Goal: Task Accomplishment & Management: Use online tool/utility

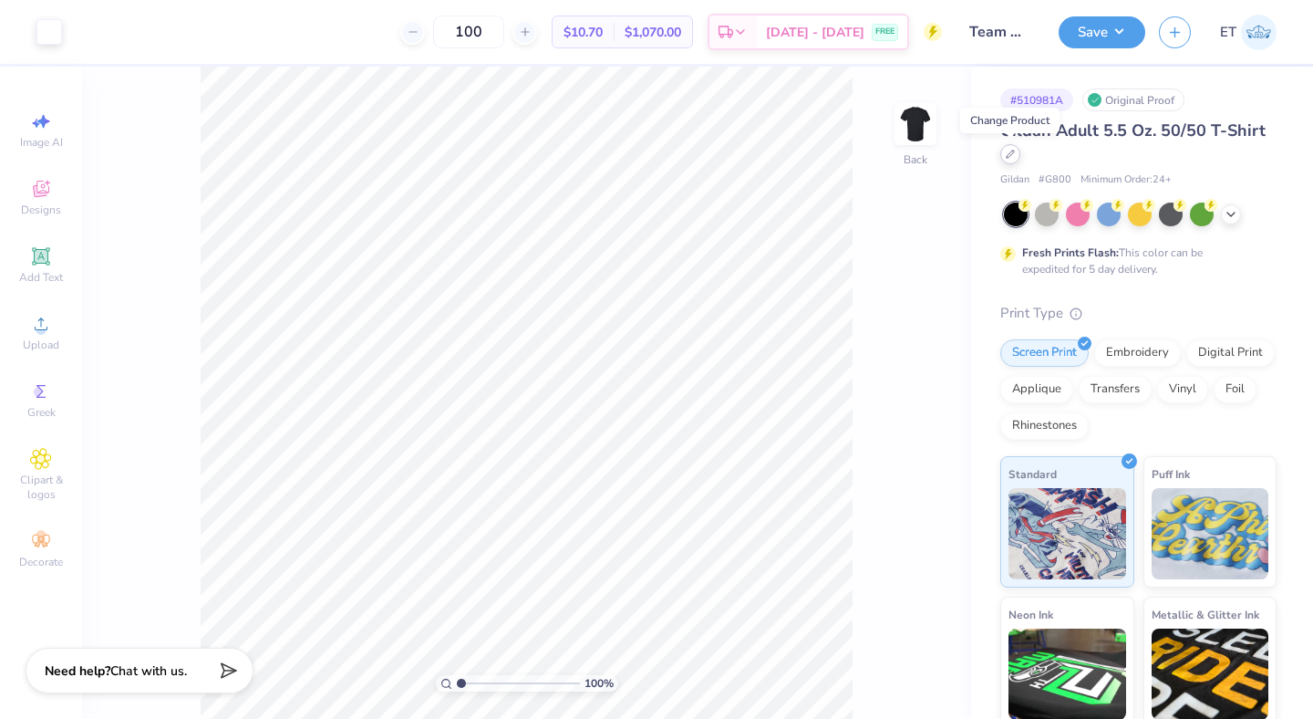
click at [1014, 159] on div at bounding box center [1010, 154] width 20 height 20
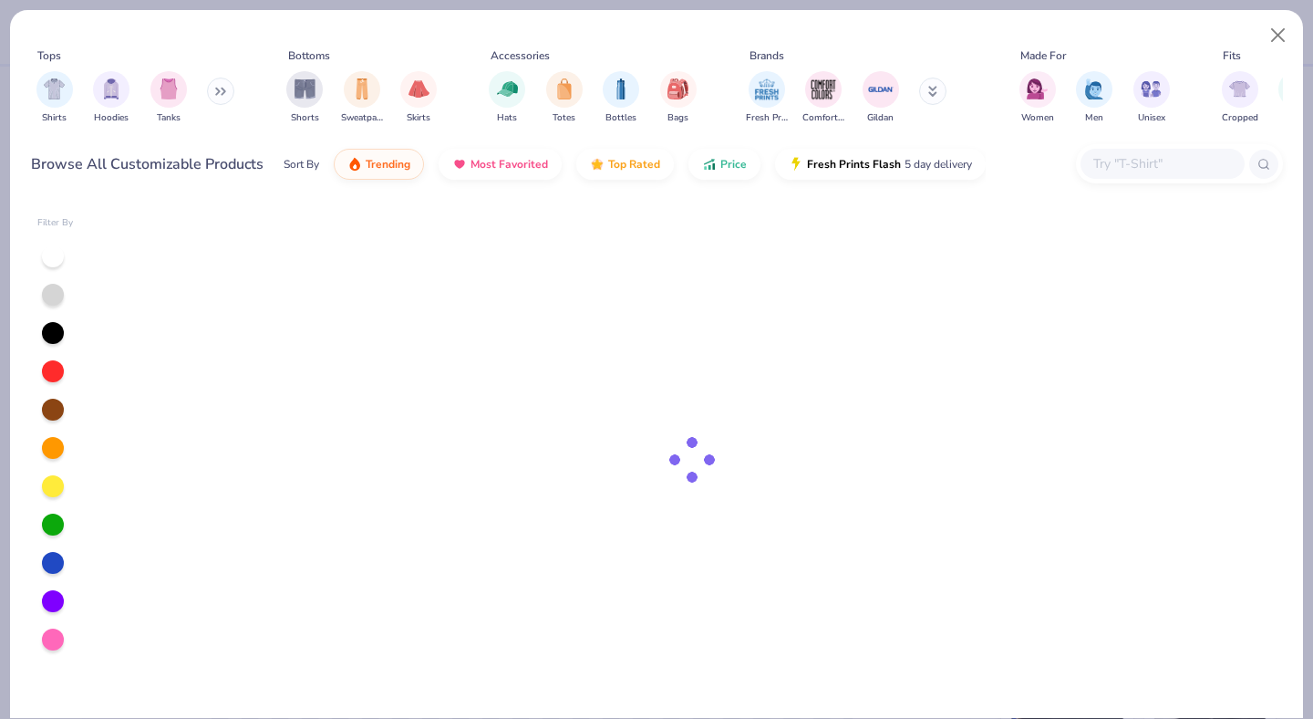
click at [1113, 165] on input "text" at bounding box center [1162, 163] width 140 height 21
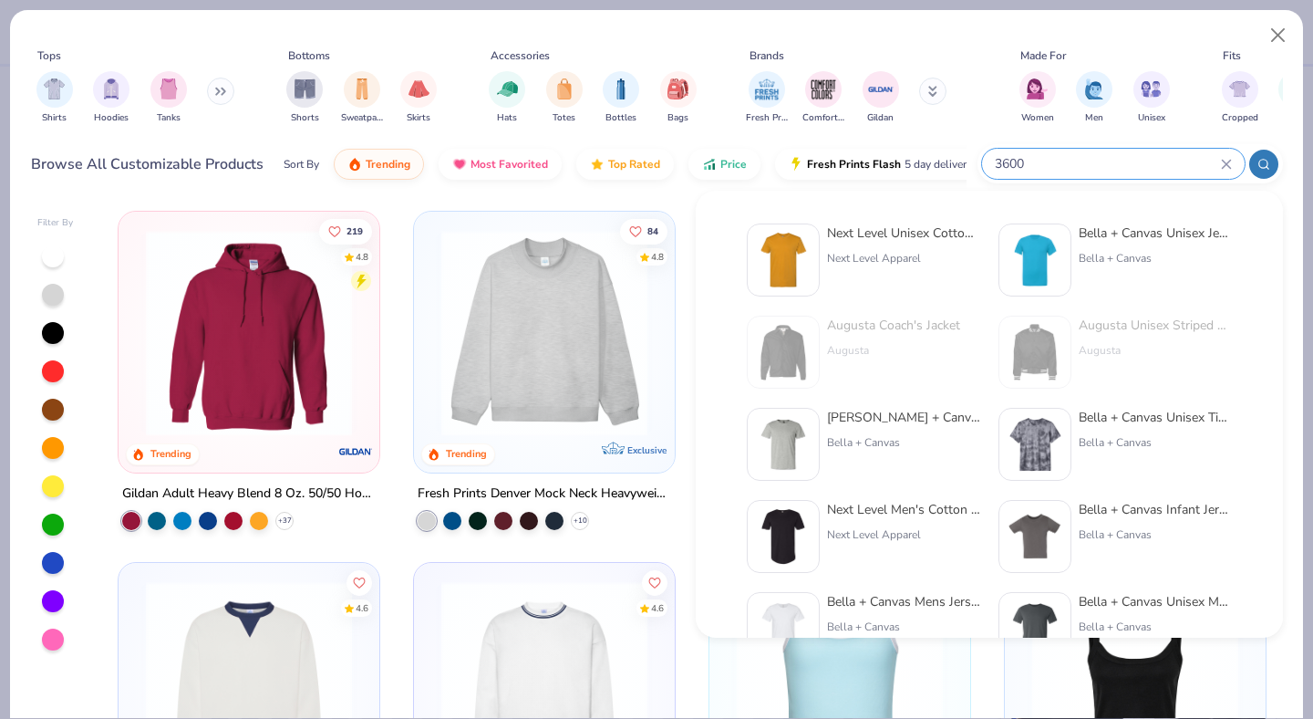
type input "3600"
click at [916, 241] on div "Next Level Unisex Cotton T-Shirt" at bounding box center [903, 232] width 153 height 19
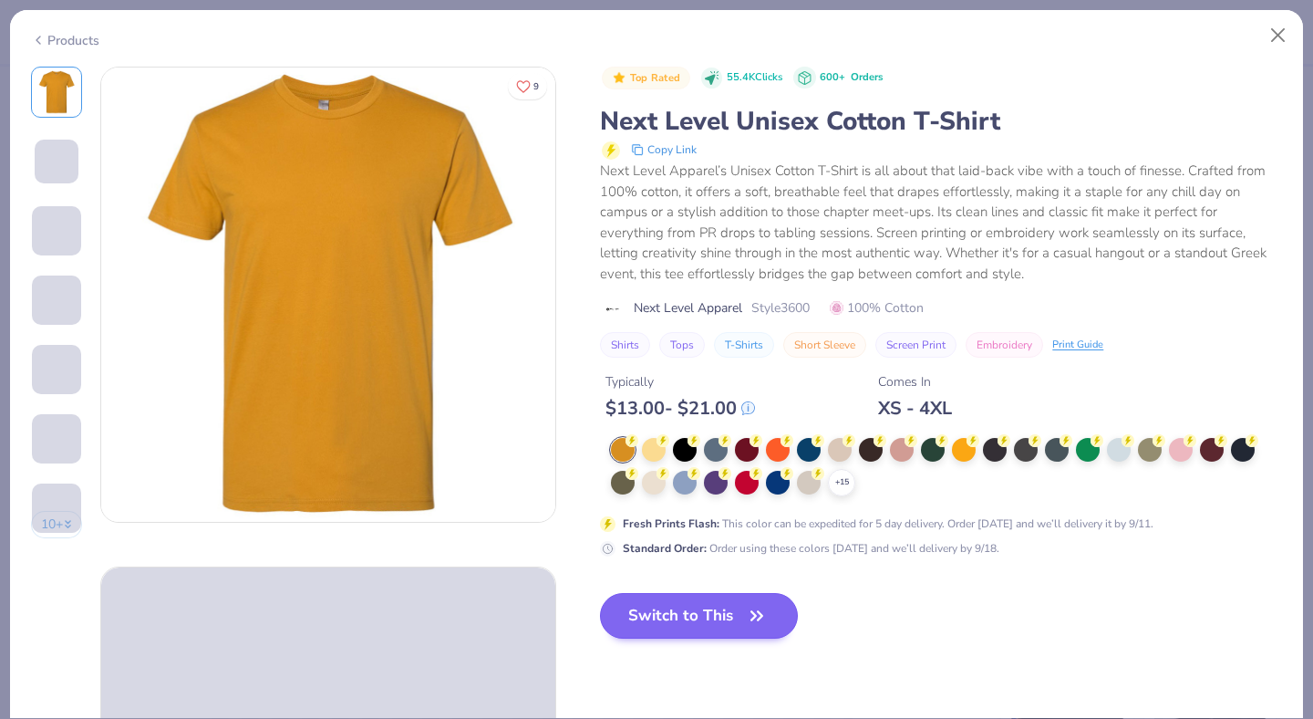
click at [684, 456] on div at bounding box center [685, 450] width 24 height 24
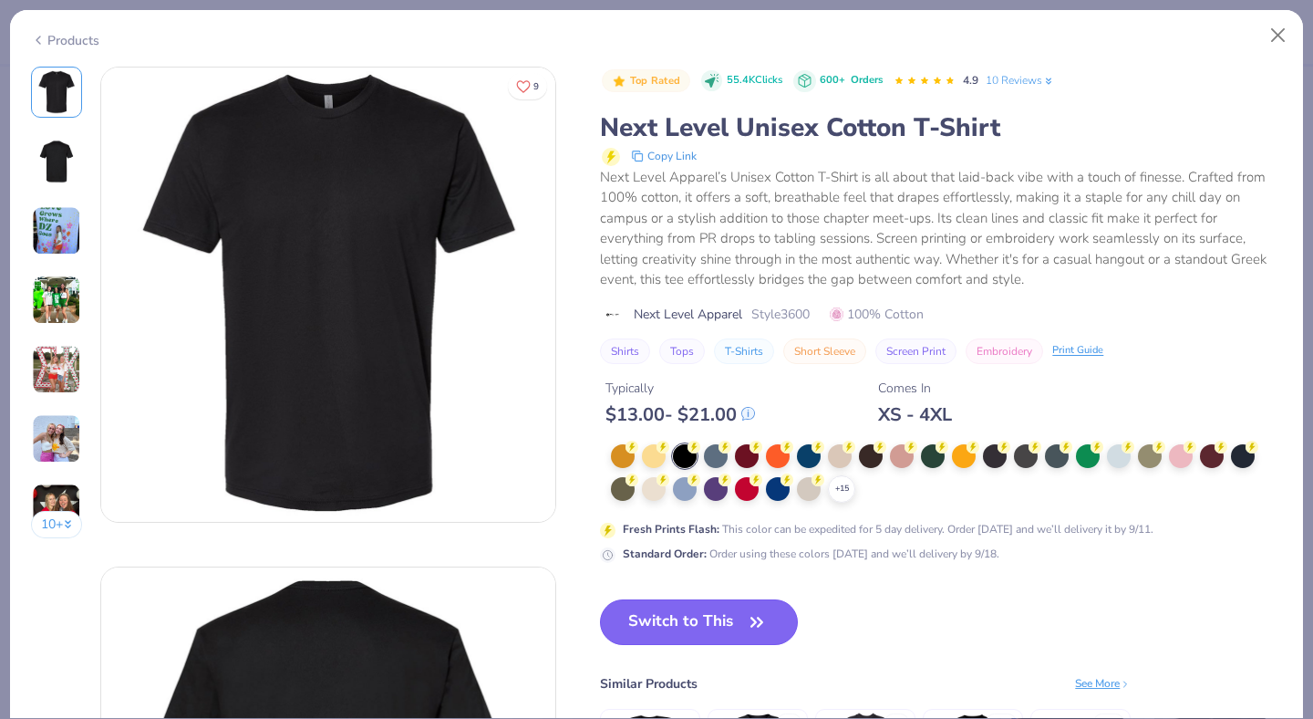
click at [728, 614] on button "Switch to This" at bounding box center [699, 622] width 198 height 46
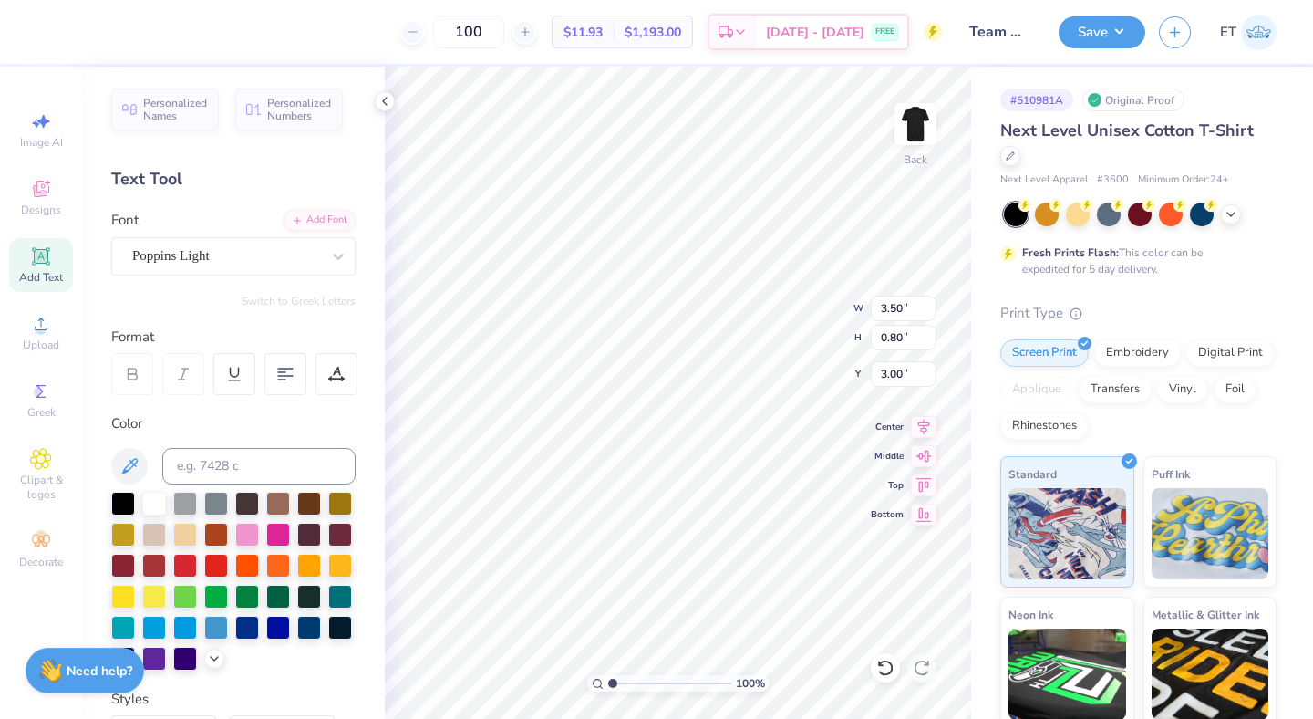
type input "3.00"
click at [386, 101] on icon at bounding box center [385, 101] width 15 height 15
click at [387, 97] on icon at bounding box center [385, 101] width 15 height 15
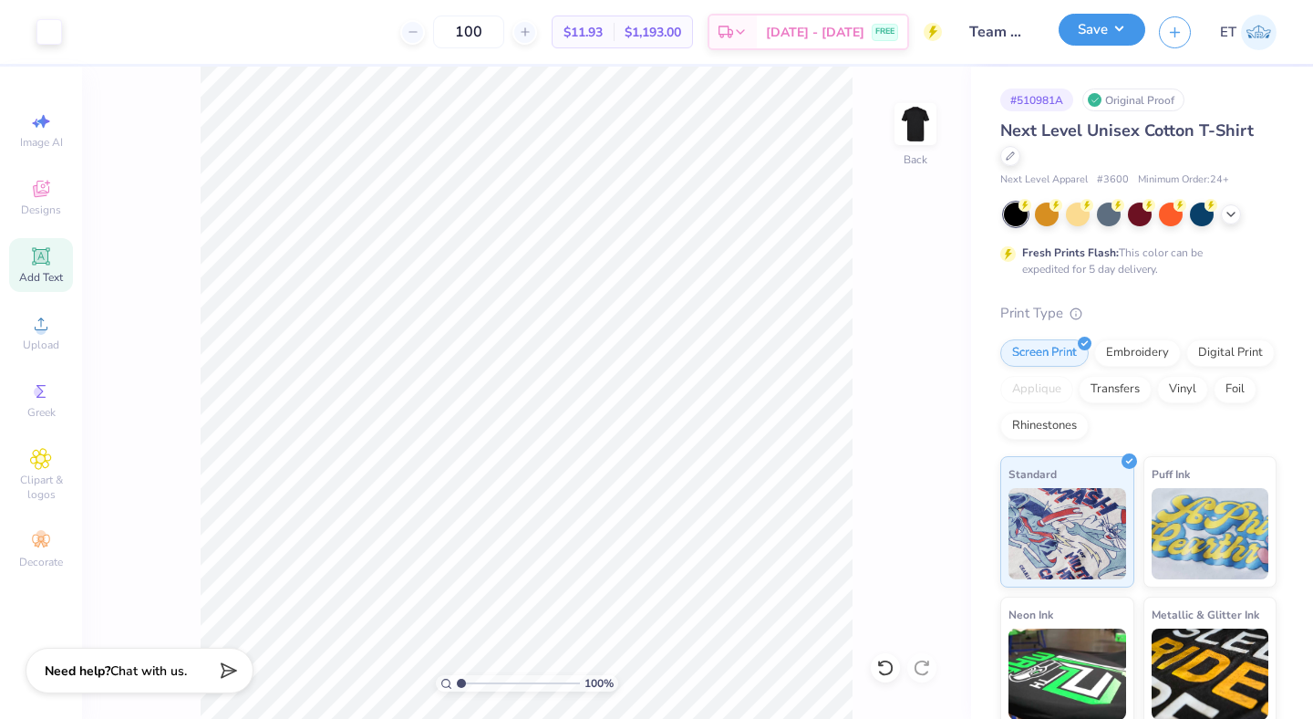
click at [1100, 36] on button "Save" at bounding box center [1102, 30] width 87 height 32
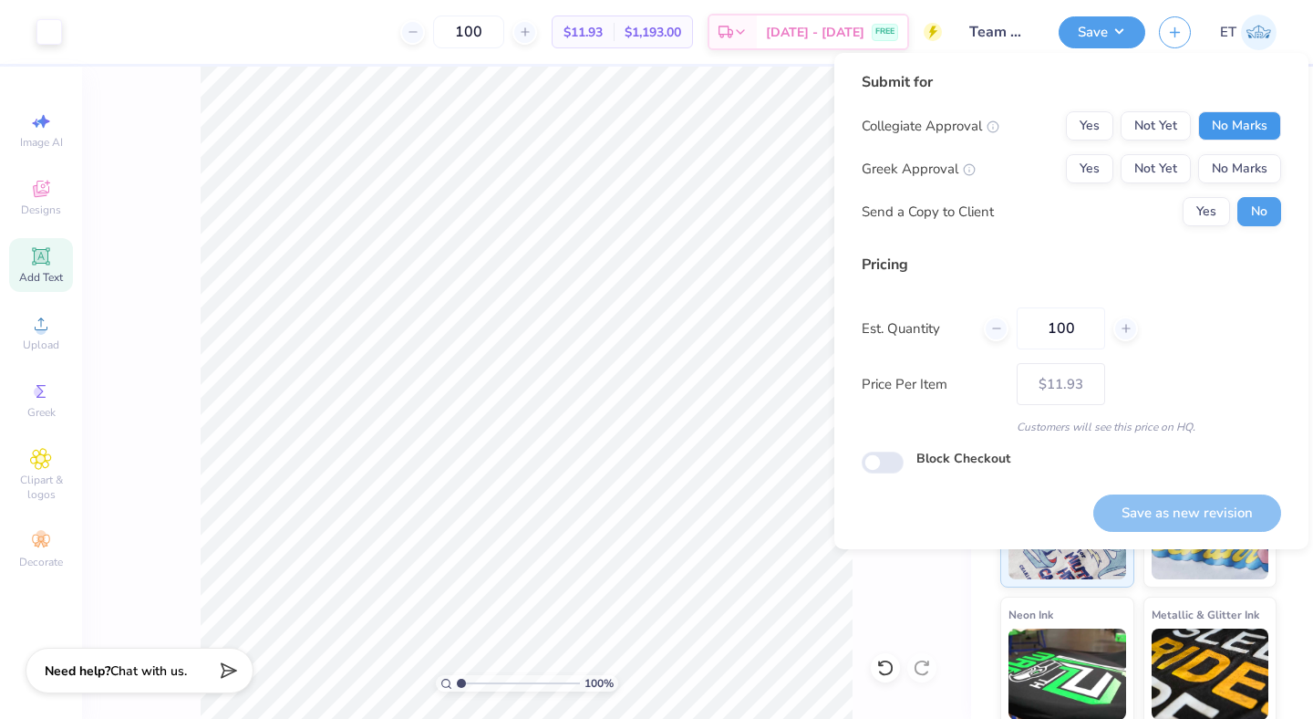
click at [1229, 120] on button "No Marks" at bounding box center [1239, 125] width 83 height 29
click at [1239, 160] on button "No Marks" at bounding box center [1239, 168] width 83 height 29
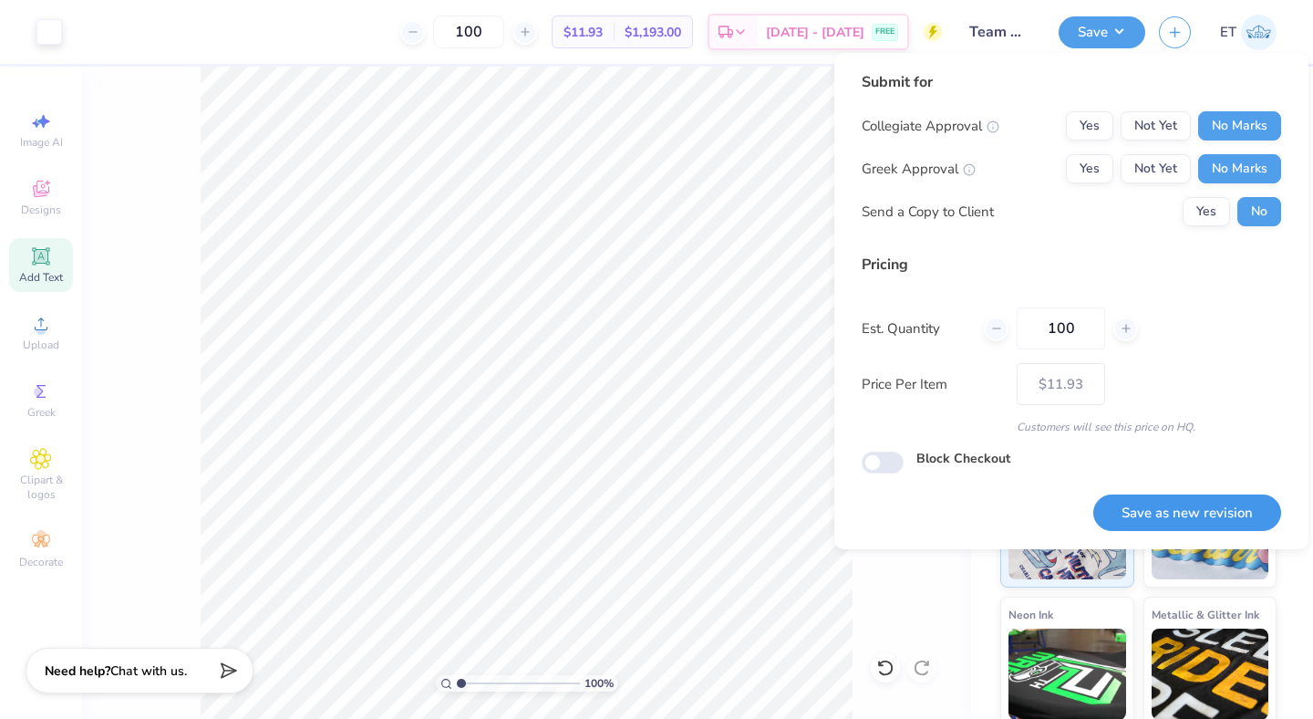
click at [1164, 497] on button "Save as new revision" at bounding box center [1187, 512] width 188 height 37
type input "$11.93"
